Goal: Information Seeking & Learning: Learn about a topic

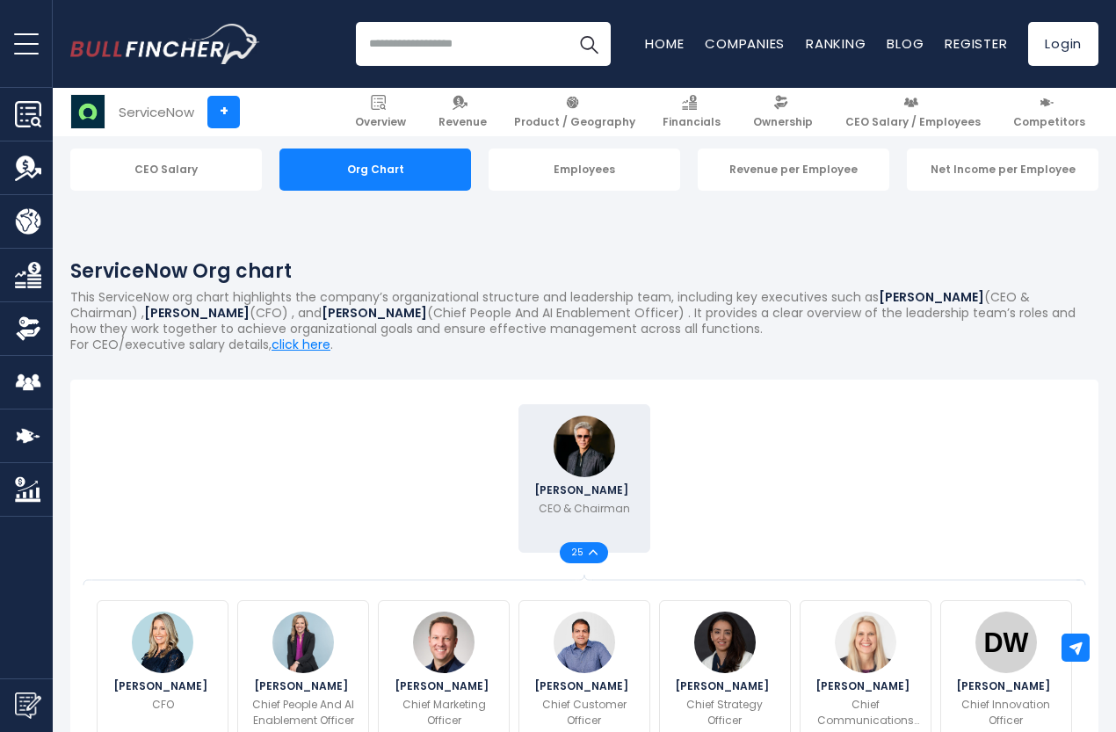
scroll to position [264, 0]
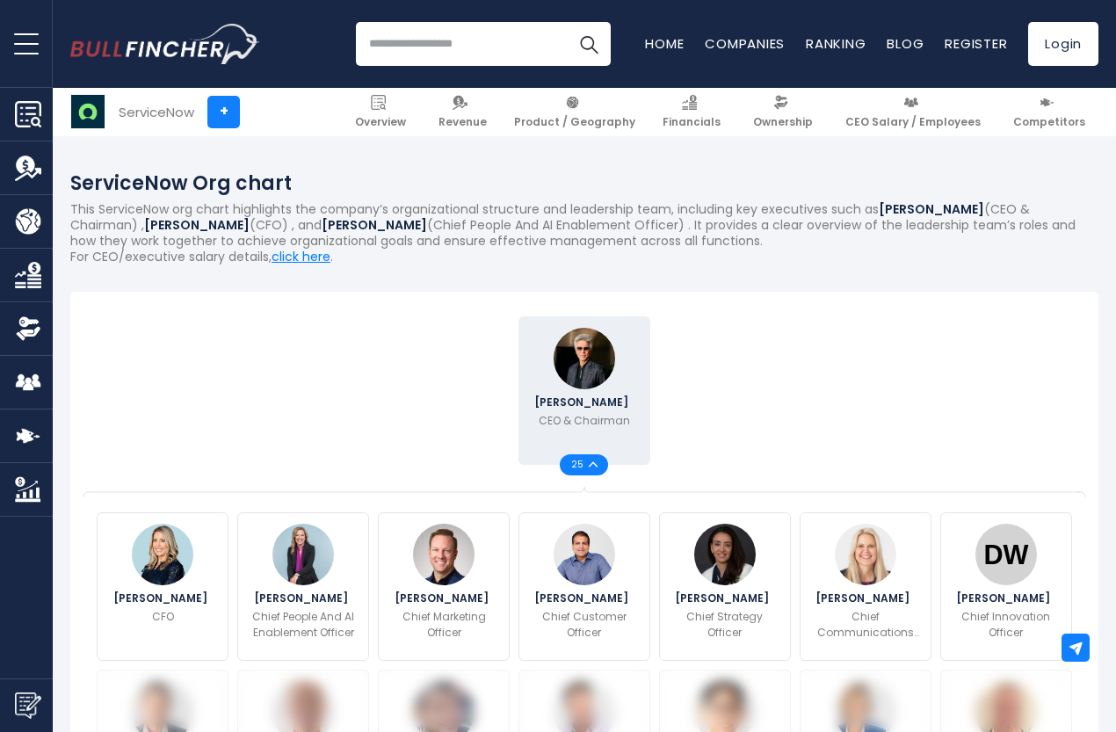
drag, startPoint x: 627, startPoint y: 206, endPoint x: 742, endPoint y: 214, distance: 115.3
click at [742, 214] on p "This ServiceNow org chart highlights the company’s organizational structure and…" at bounding box center [584, 225] width 1028 height 48
copy p "leadership team"
